Goal: Task Accomplishment & Management: Manage account settings

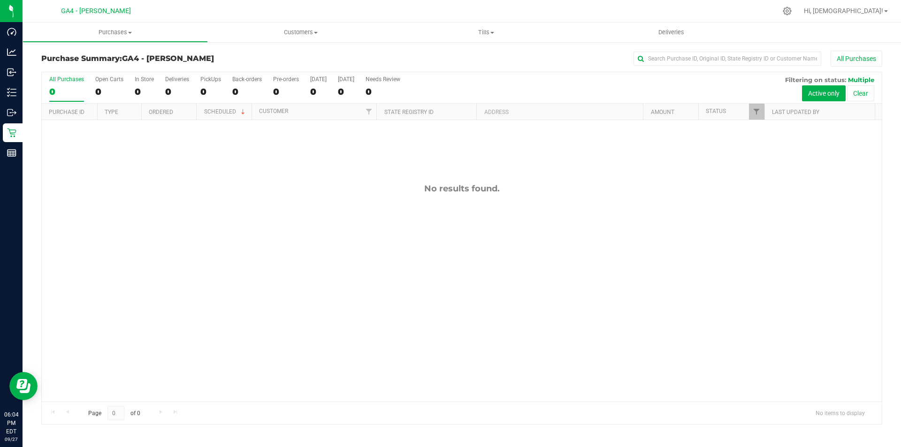
click at [468, 21] on nav "GA4 - [PERSON_NAME] Hi, [DEMOGRAPHIC_DATA]!" at bounding box center [462, 11] width 878 height 23
click at [484, 37] on uib-tab-heading "Tills Manage tills Reconcile e-payments" at bounding box center [486, 32] width 184 height 19
click at [435, 56] on span "Manage tills" at bounding box center [424, 57] width 63 height 8
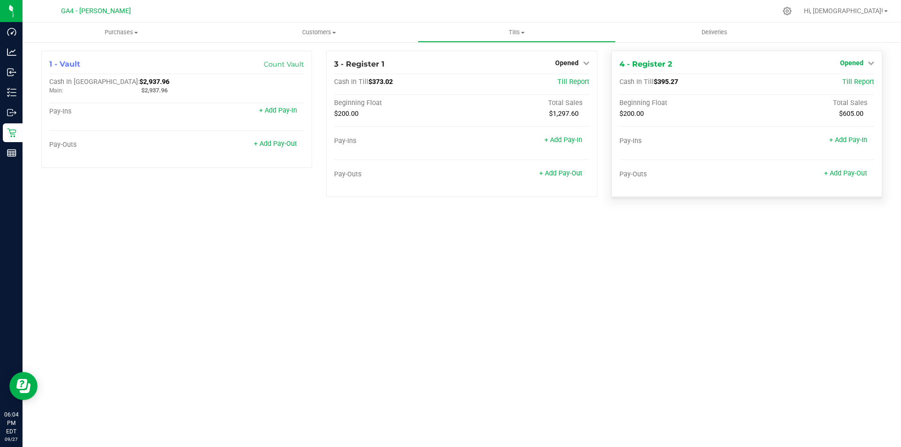
click at [850, 61] on span "Opened" at bounding box center [851, 63] width 23 height 8
click at [842, 80] on link "Close Till" at bounding box center [852, 83] width 25 height 8
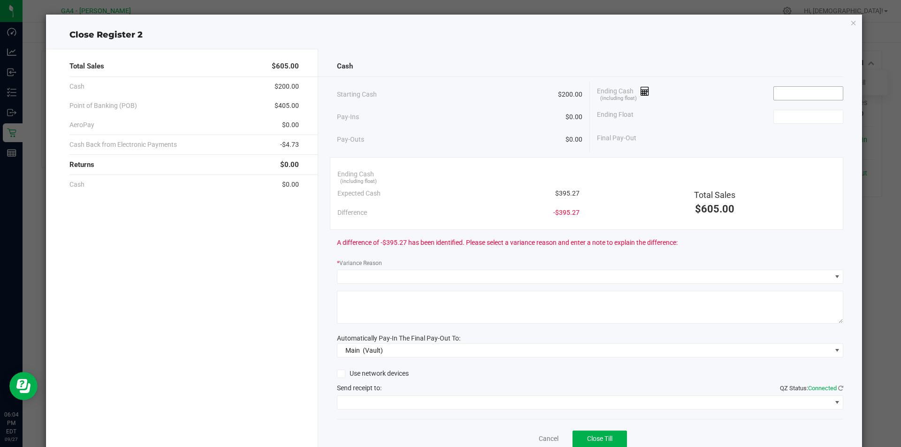
click at [800, 92] on input at bounding box center [808, 93] width 69 height 13
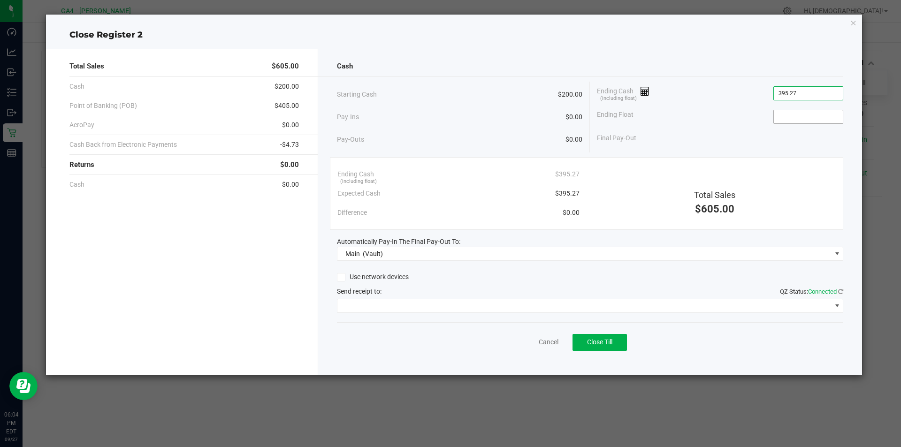
type input "$395.27"
click at [785, 113] on input at bounding box center [808, 116] width 69 height 13
type input "$200.00"
click at [723, 132] on div "Final Pay-Out $195.27" at bounding box center [720, 138] width 246 height 19
click at [611, 341] on span "Close Till" at bounding box center [599, 342] width 25 height 8
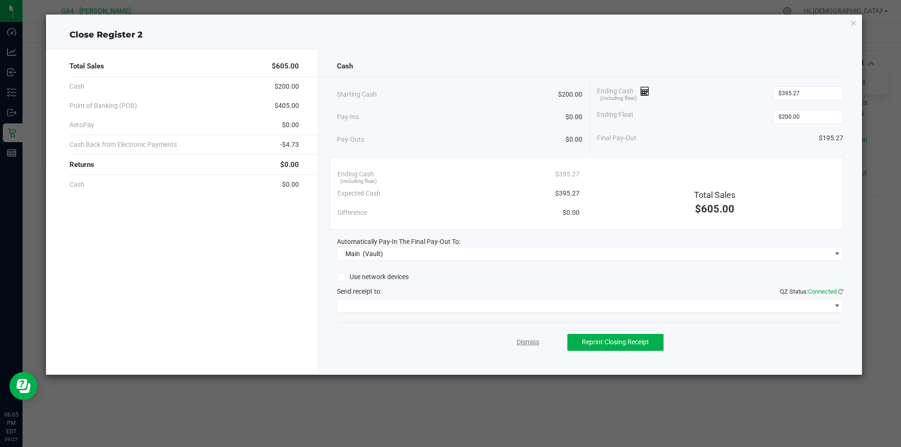
click at [524, 341] on link "Dismiss" at bounding box center [527, 342] width 23 height 10
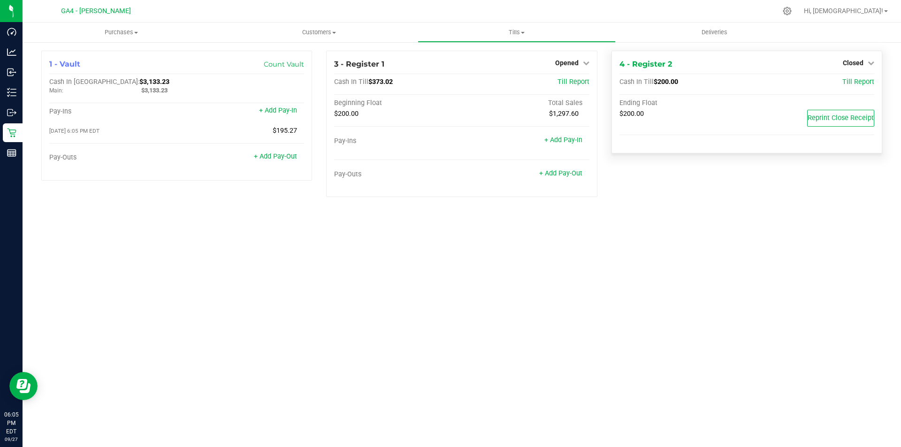
click at [857, 57] on div "Closed" at bounding box center [857, 62] width 31 height 11
click at [862, 61] on span "Closed" at bounding box center [852, 63] width 21 height 8
click at [851, 83] on span "Till Report" at bounding box center [858, 82] width 32 height 8
click at [845, 118] on span "Reprint Close Receipt" at bounding box center [840, 118] width 66 height 8
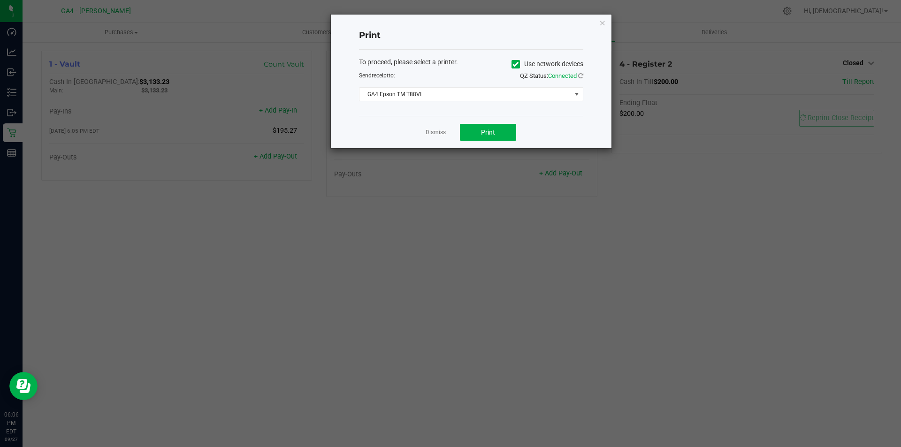
click at [513, 64] on icon at bounding box center [515, 64] width 6 height 0
click at [0, 0] on input "Use network devices" at bounding box center [0, 0] width 0 height 0
click at [448, 98] on span at bounding box center [465, 94] width 212 height 13
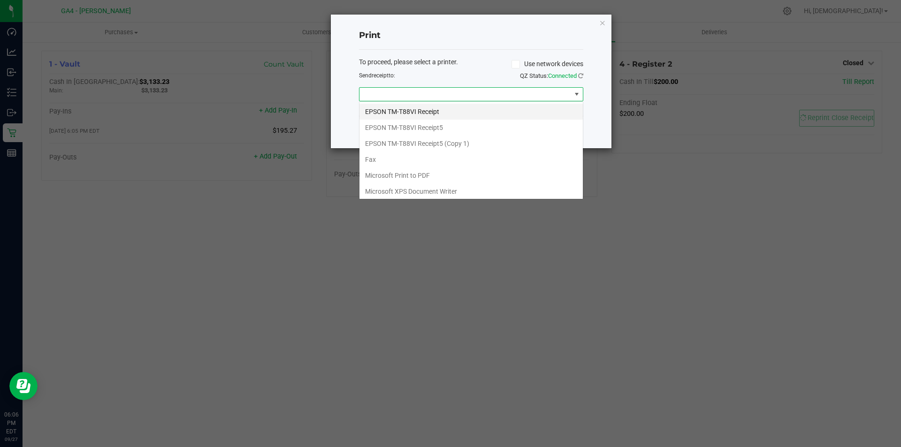
scroll to position [14, 224]
click at [452, 133] on Receipt5 "EPSON TM-T88VI Receipt5" at bounding box center [470, 128] width 223 height 16
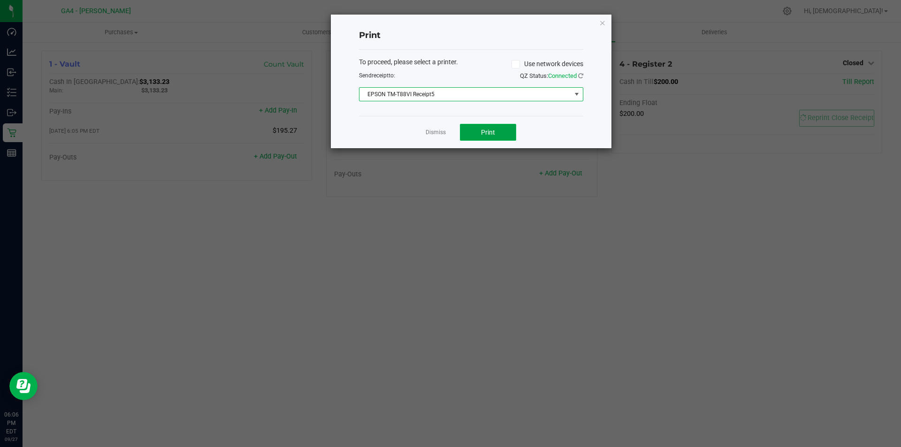
click at [492, 129] on span "Print" at bounding box center [488, 133] width 14 height 8
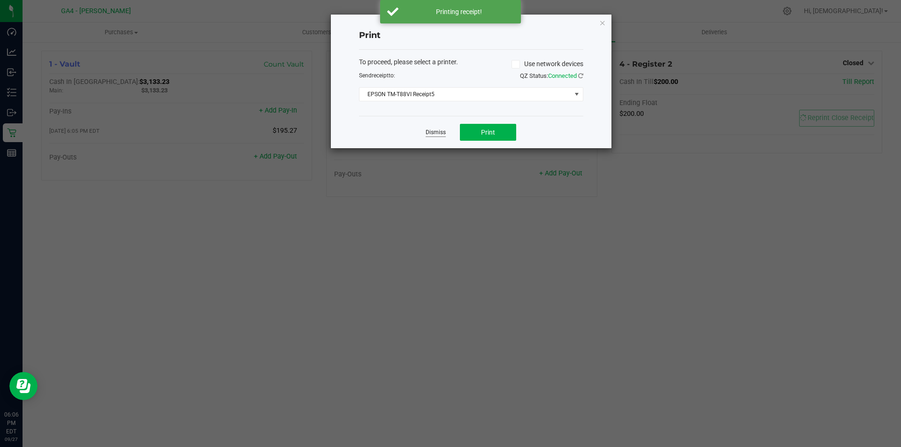
click at [436, 130] on link "Dismiss" at bounding box center [435, 133] width 20 height 8
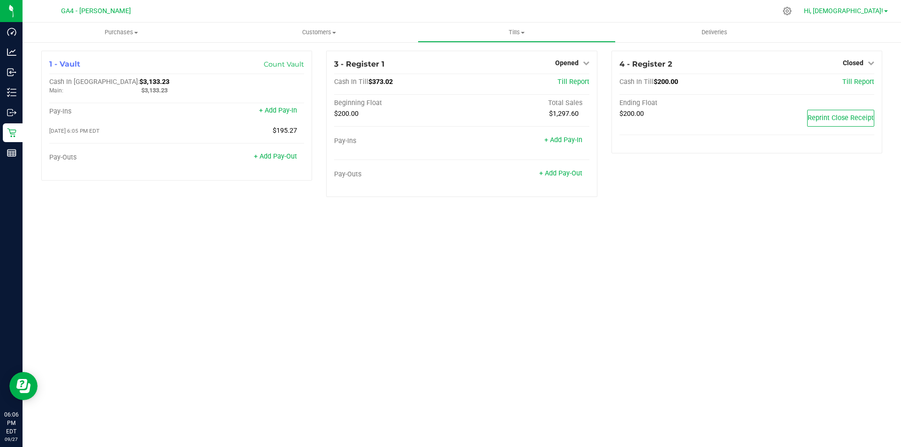
click at [869, 11] on span "Hi, [DEMOGRAPHIC_DATA]!" at bounding box center [843, 11] width 79 height 8
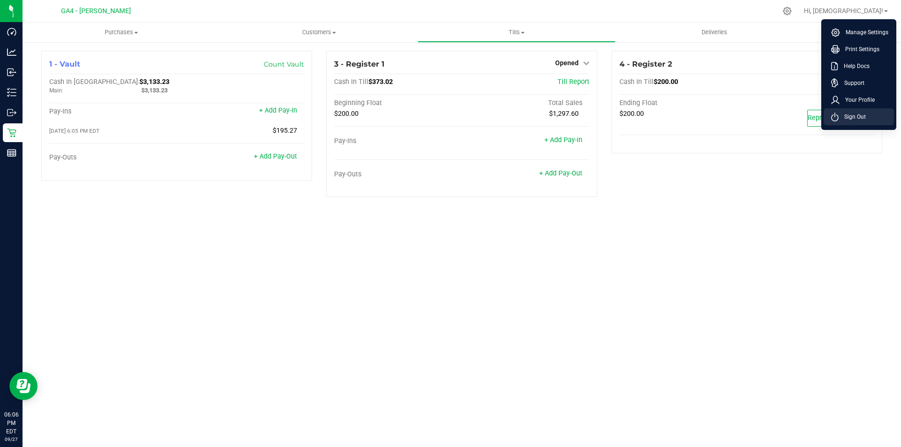
click at [850, 117] on span "Sign Out" at bounding box center [851, 116] width 27 height 9
